Goal: Task Accomplishment & Management: Complete application form

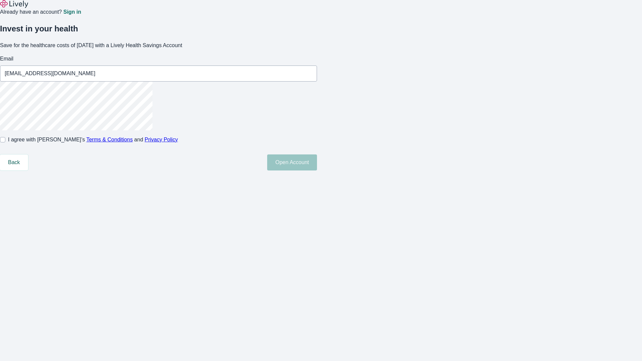
click at [5, 142] on input "I agree with Lively’s Terms & Conditions and Privacy Policy" at bounding box center [2, 139] width 5 height 5
checkbox input "true"
click at [317, 170] on button "Open Account" at bounding box center [292, 162] width 50 height 16
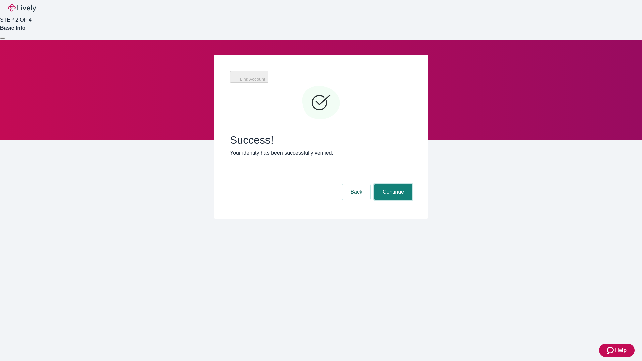
click at [392, 184] on button "Continue" at bounding box center [392, 192] width 37 height 16
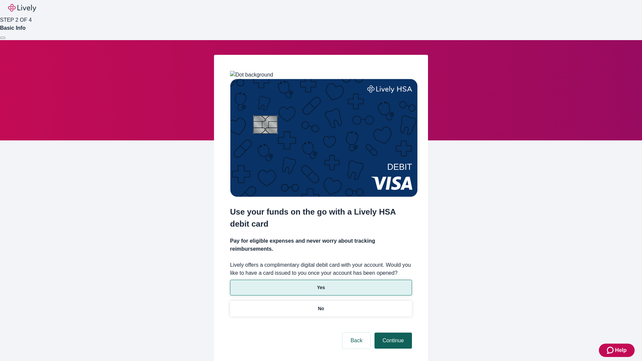
click at [320, 284] on p "Yes" at bounding box center [321, 287] width 8 height 7
click at [392, 332] on button "Continue" at bounding box center [392, 340] width 37 height 16
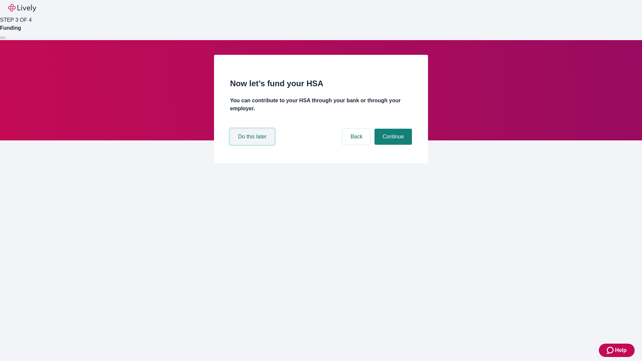
click at [253, 145] on button "Do this later" at bounding box center [252, 137] width 44 height 16
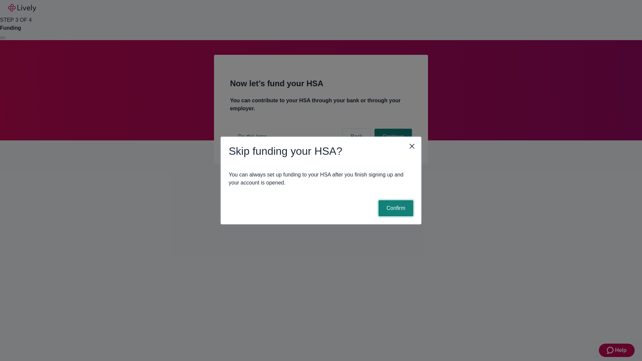
click at [395, 208] on button "Confirm" at bounding box center [395, 208] width 35 height 16
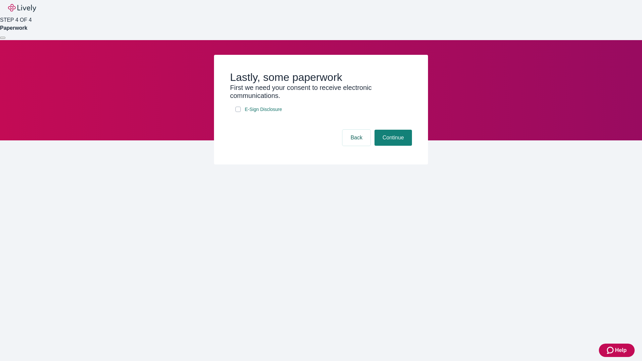
click at [238, 112] on input "E-Sign Disclosure" at bounding box center [237, 109] width 5 height 5
checkbox input "true"
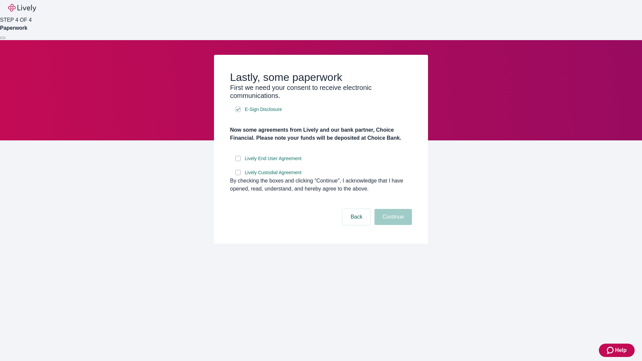
click at [238, 161] on input "Lively End User Agreement" at bounding box center [237, 158] width 5 height 5
checkbox input "true"
click at [238, 175] on input "Lively Custodial Agreement" at bounding box center [237, 172] width 5 height 5
checkbox input "true"
click at [392, 225] on button "Continue" at bounding box center [392, 217] width 37 height 16
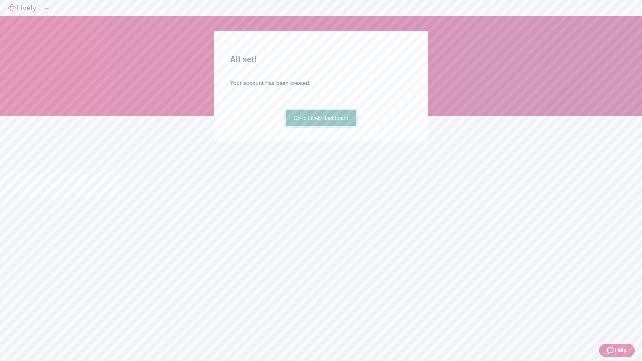
click at [320, 126] on link "Go to Lively dashboard" at bounding box center [320, 118] width 71 height 16
